Goal: Communication & Community: Answer question/provide support

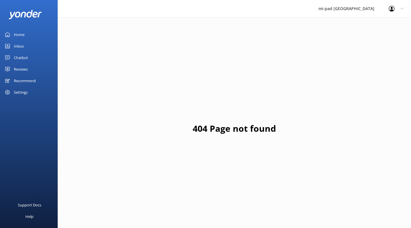
click at [15, 46] on div "Inbox" at bounding box center [19, 46] width 10 height 12
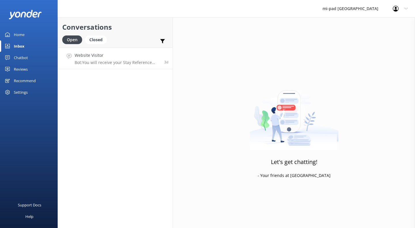
click at [123, 60] on div "Website Visitor Bot: You will receive your Stay Reference number in the confirm…" at bounding box center [117, 58] width 85 height 12
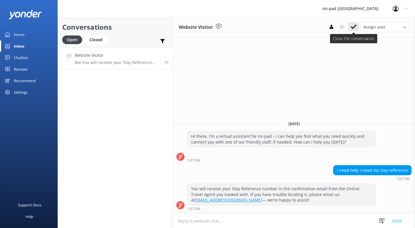
click at [354, 27] on use at bounding box center [354, 27] width 6 height 5
